Goal: Transaction & Acquisition: Purchase product/service

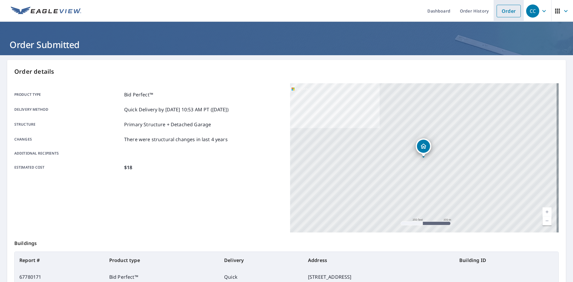
click at [506, 13] on link "Order" at bounding box center [508, 11] width 24 height 13
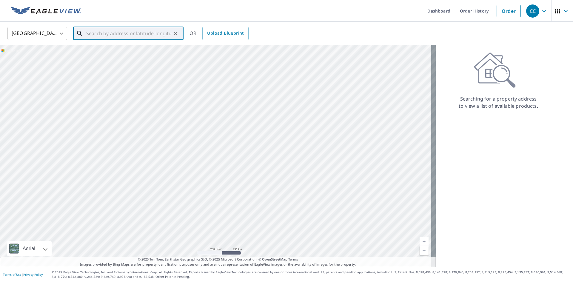
click at [113, 37] on input "text" at bounding box center [128, 33] width 85 height 17
click at [116, 60] on p "[GEOGRAPHIC_DATA]" at bounding box center [132, 57] width 94 height 6
type input "[STREET_ADDRESS]"
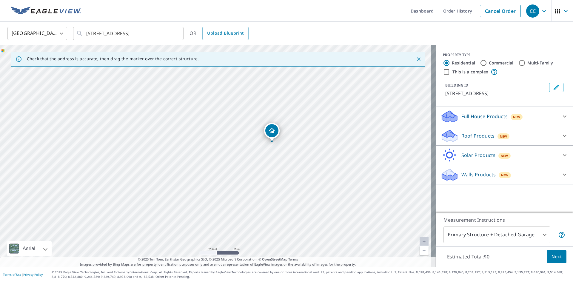
drag, startPoint x: 259, startPoint y: 89, endPoint x: 234, endPoint y: 128, distance: 46.4
click at [234, 128] on div "[STREET_ADDRESS]" at bounding box center [217, 156] width 435 height 222
click at [471, 139] on p "Roof Products" at bounding box center [477, 135] width 33 height 7
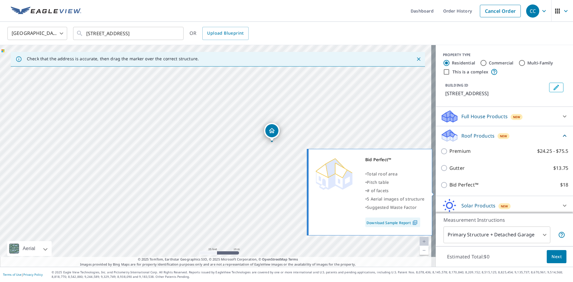
click at [440, 188] on input "Bid Perfect™ $18" at bounding box center [444, 184] width 9 height 7
checkbox input "true"
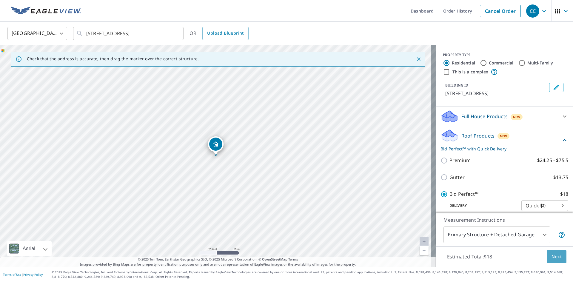
click at [555, 259] on span "Next" at bounding box center [556, 256] width 10 height 7
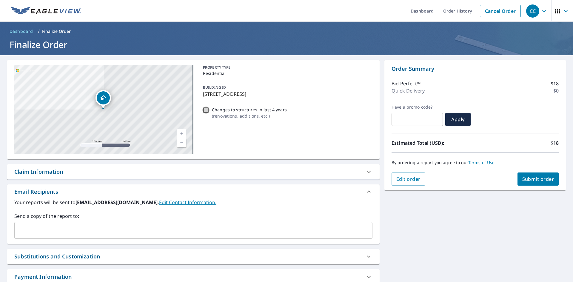
click at [206, 109] on input "Changes to structures in last 4 years ( renovations, additions, etc. )" at bounding box center [205, 109] width 7 height 7
checkbox input "true"
click at [536, 179] on span "Submit order" at bounding box center [538, 179] width 32 height 7
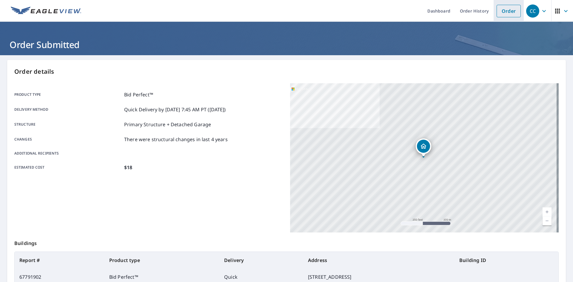
click at [510, 10] on link "Order" at bounding box center [508, 11] width 24 height 13
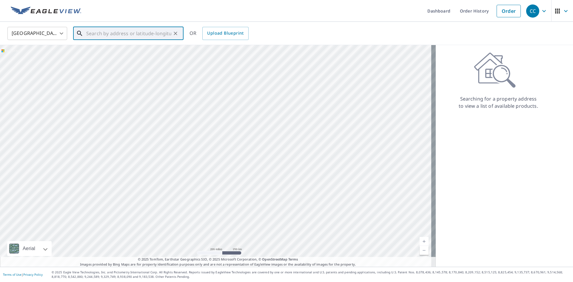
click at [143, 35] on input "text" at bounding box center [128, 33] width 85 height 17
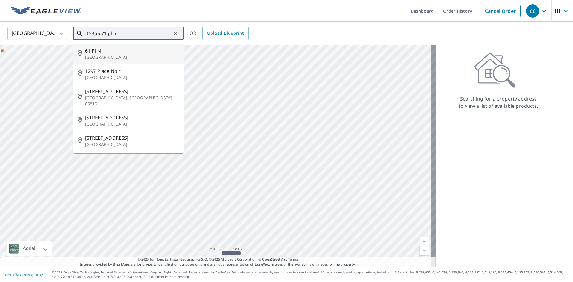
click at [107, 33] on input "15365 71 pl n" at bounding box center [128, 33] width 85 height 17
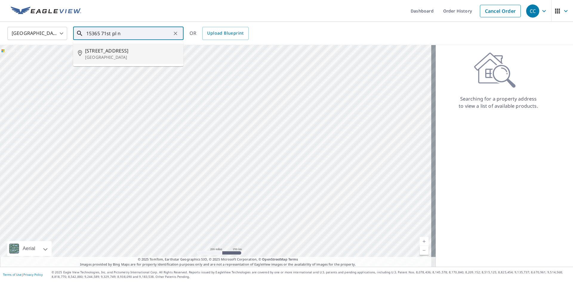
click at [107, 53] on span "[STREET_ADDRESS]" at bounding box center [132, 50] width 94 height 7
type input "[STREET_ADDRESS]"
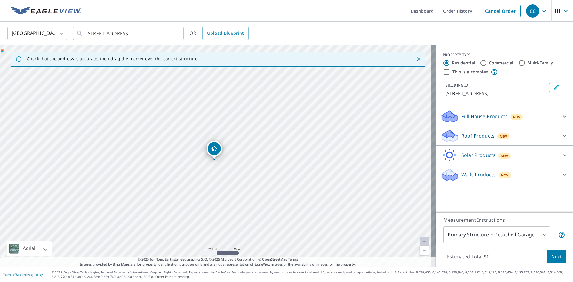
click at [470, 131] on div "Roof Products New" at bounding box center [498, 136] width 117 height 14
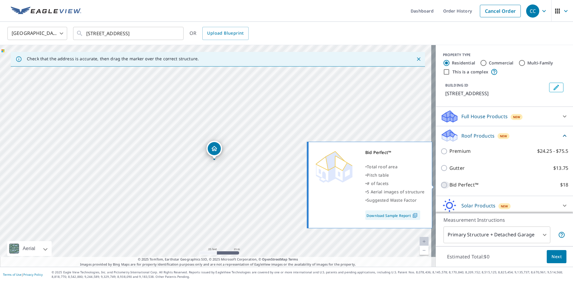
click at [440, 185] on input "Bid Perfect™ $18" at bounding box center [444, 184] width 9 height 7
checkbox input "true"
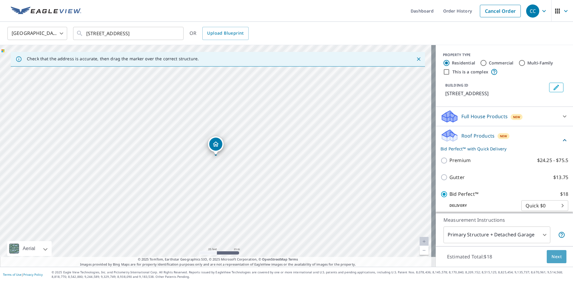
click at [551, 256] on span "Next" at bounding box center [556, 256] width 10 height 7
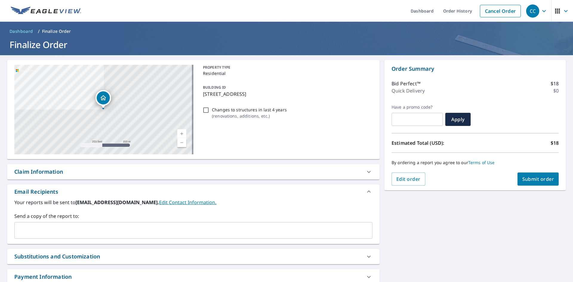
click at [203, 109] on input "Changes to structures in last 4 years ( renovations, additions, etc. )" at bounding box center [205, 109] width 7 height 7
checkbox input "true"
click at [529, 178] on span "Submit order" at bounding box center [538, 179] width 32 height 7
